Goal: Task Accomplishment & Management: Manage account settings

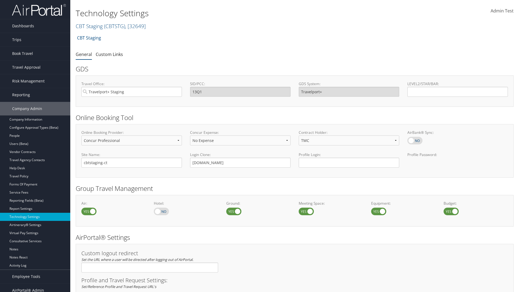
select select "4"
click at [89, 26] on link "CBT Staging ( CBTSTG ) , [ 32649 ]" at bounding box center [111, 25] width 70 height 7
click at [111, 36] on input "search" at bounding box center [111, 36] width 71 height 10
type input "CBTSTG"
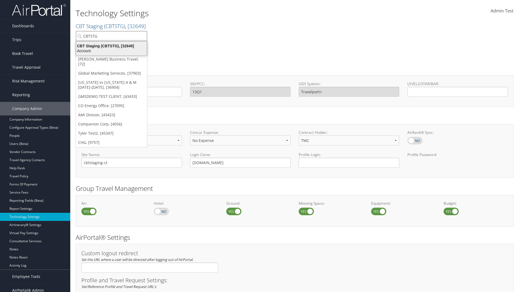
click at [111, 46] on div "CBT Staging (CBTSTG), [32649]" at bounding box center [111, 46] width 77 height 5
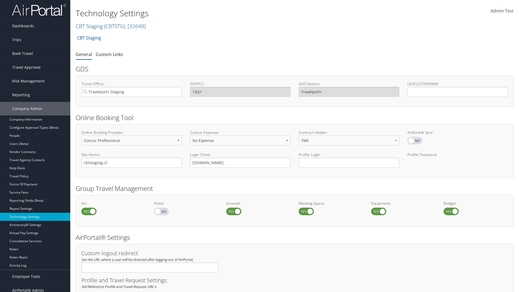
select select "2"
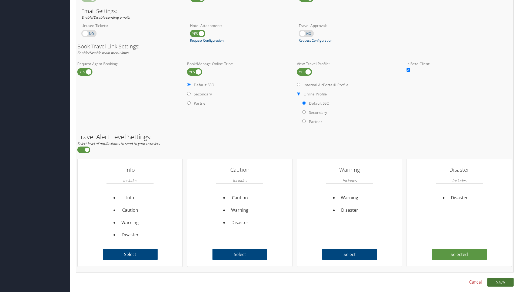
click at [500, 282] on button "Save" at bounding box center [500, 282] width 26 height 9
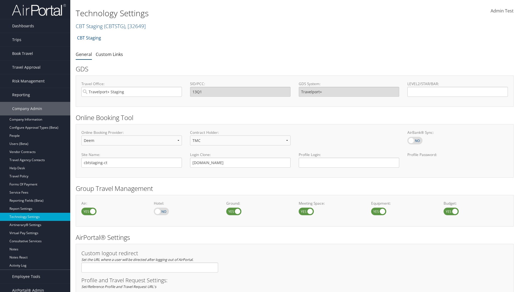
scroll to position [331, 0]
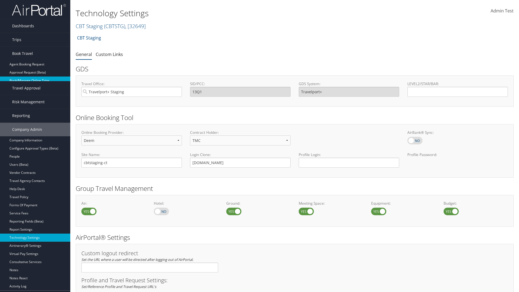
click at [35, 78] on link "Book/Manage Online Trips" at bounding box center [35, 81] width 70 height 8
